Goal: Task Accomplishment & Management: Use online tool/utility

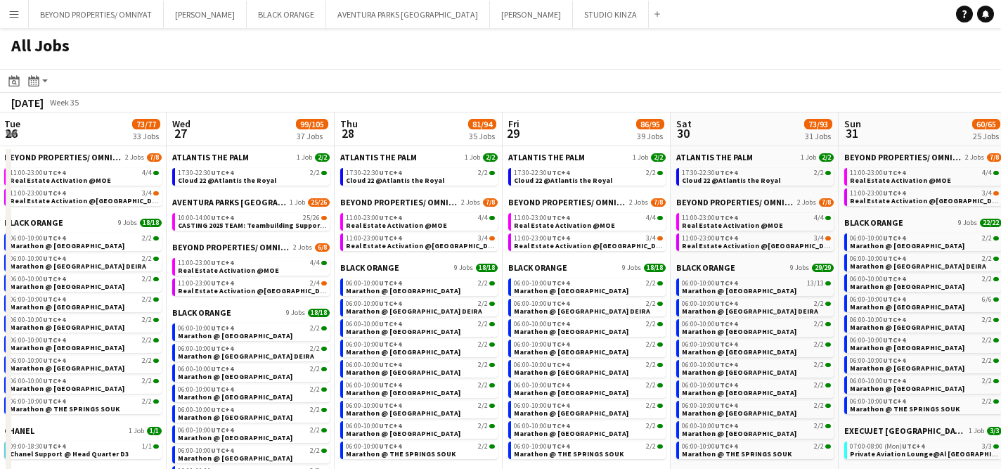
click at [392, 232] on app-calendar-brief-board "BEYOND PROPERTIES/ OMNIYAT 2 Jobs 7/8 11:00-23:00 UTC+4 4/4 Real Estate Activat…" at bounding box center [418, 224] width 157 height 54
click at [395, 221] on span "Real Estate Activation @MOE" at bounding box center [396, 225] width 101 height 9
